Goal: Task Accomplishment & Management: Complete application form

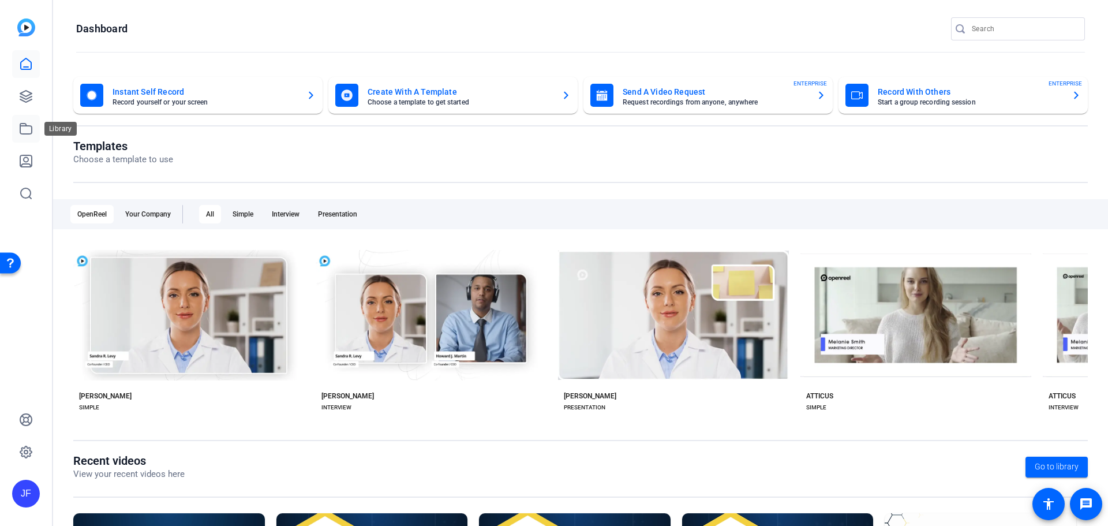
click at [24, 127] on icon at bounding box center [26, 129] width 14 height 14
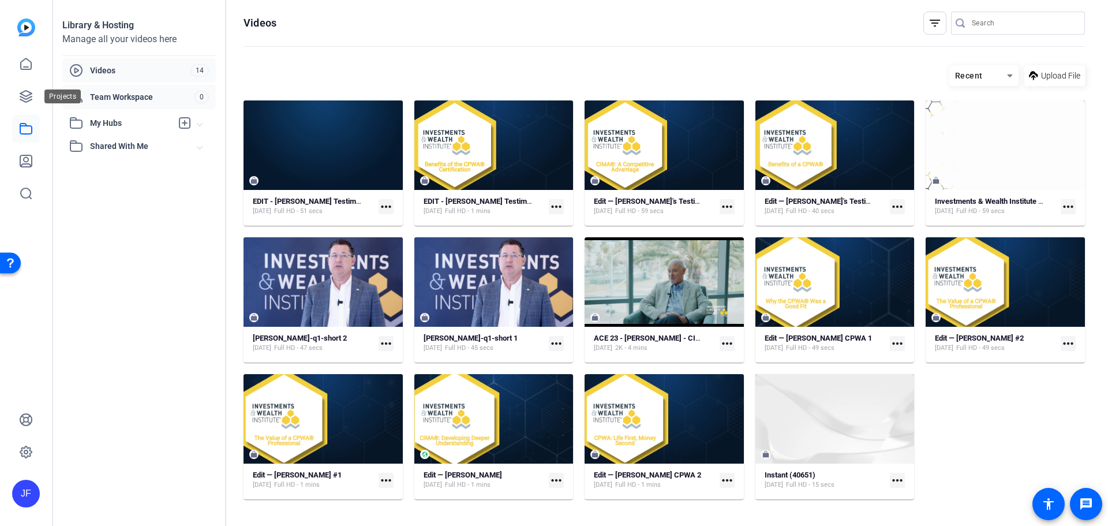
drag, startPoint x: 24, startPoint y: 100, endPoint x: 87, endPoint y: 100, distance: 63.5
click at [24, 100] on icon at bounding box center [26, 97] width 12 height 12
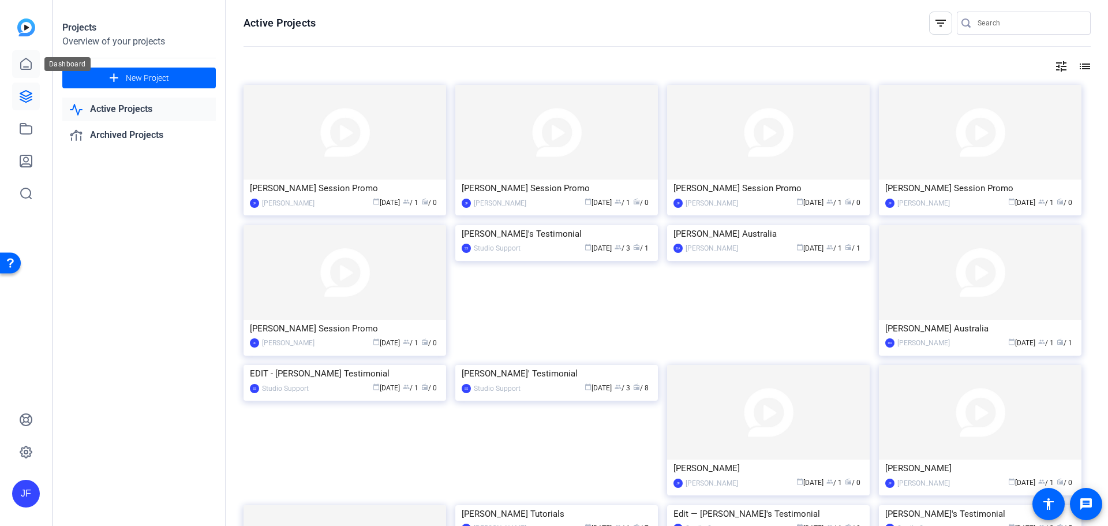
click at [20, 69] on icon at bounding box center [26, 64] width 14 height 14
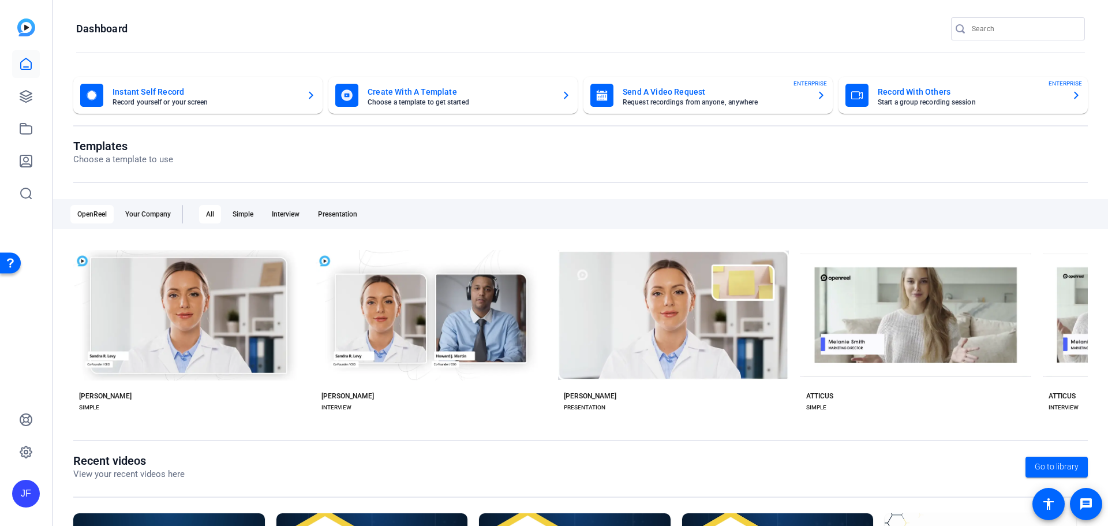
click at [650, 86] on mat-card-title "Send A Video Request" at bounding box center [715, 92] width 185 height 14
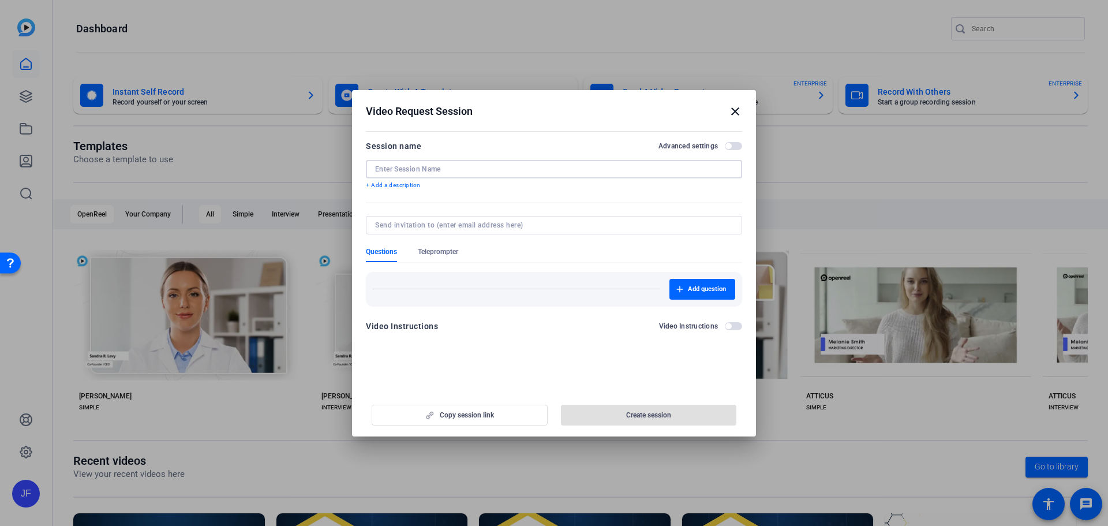
click at [418, 171] on input at bounding box center [554, 168] width 358 height 9
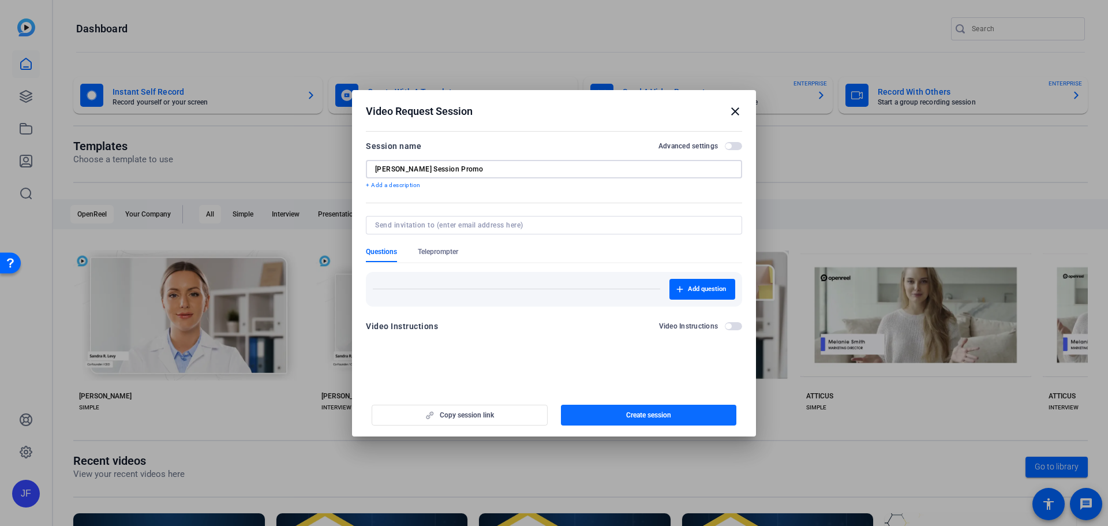
type input "[PERSON_NAME] Session Promo"
click at [647, 415] on span "Create session" at bounding box center [648, 414] width 45 height 9
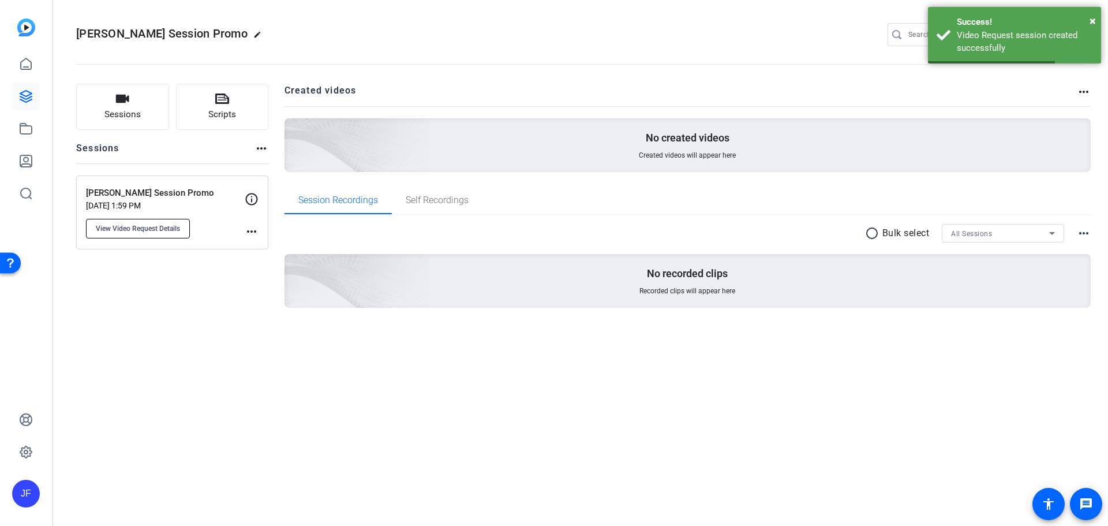
click at [149, 231] on span "View Video Request Details" at bounding box center [138, 228] width 84 height 9
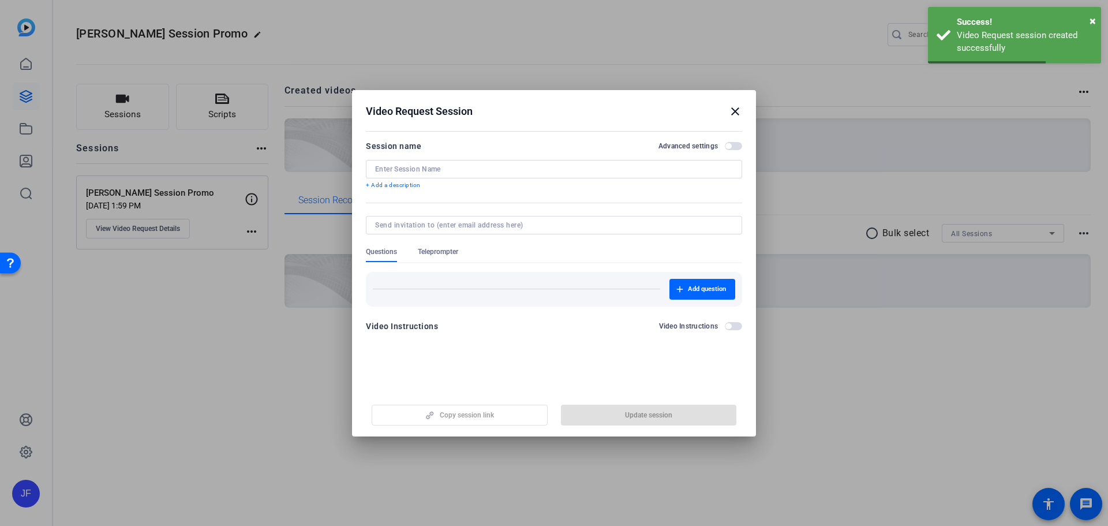
type input "[PERSON_NAME] Session Promo"
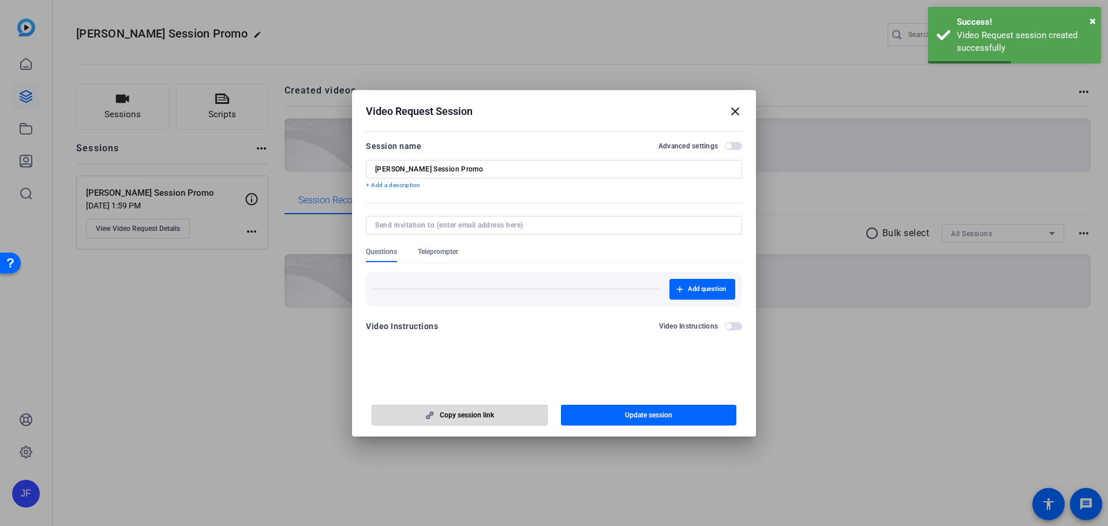
click at [475, 422] on span "button" at bounding box center [459, 415] width 175 height 28
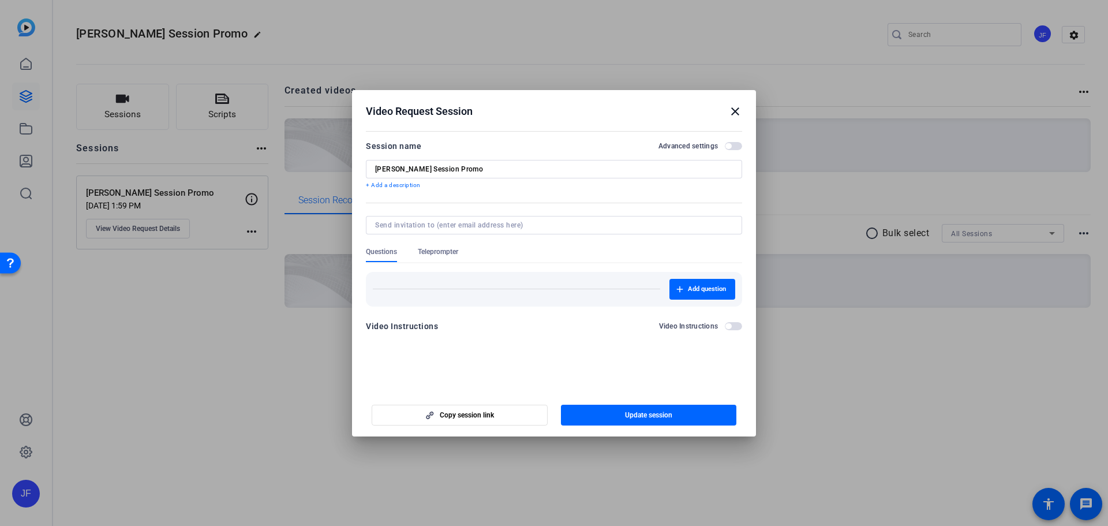
click at [734, 108] on mat-icon "close" at bounding box center [735, 111] width 14 height 14
